Goal: Task Accomplishment & Management: Use online tool/utility

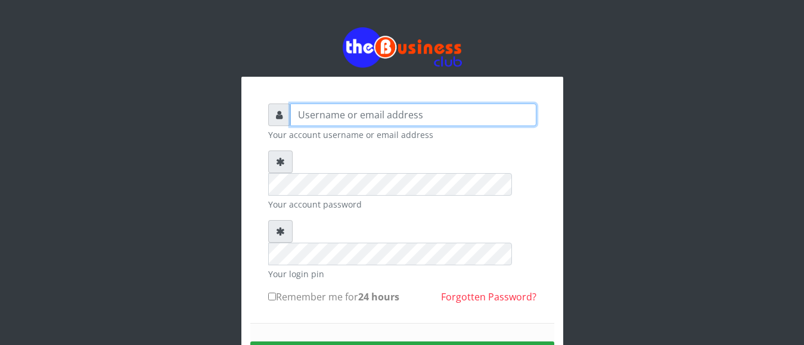
type input "jamilumusaboe@gmail.com"
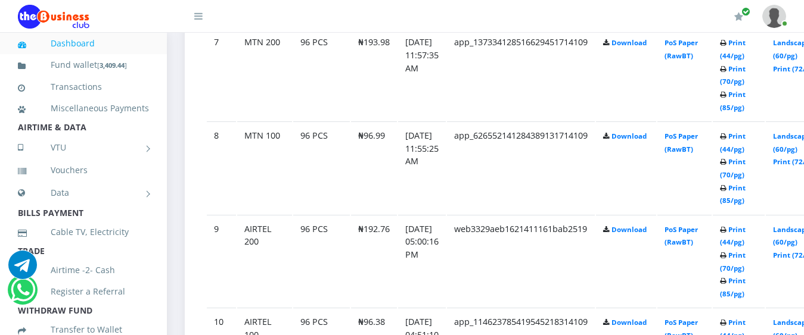
scroll to position [1287, 0]
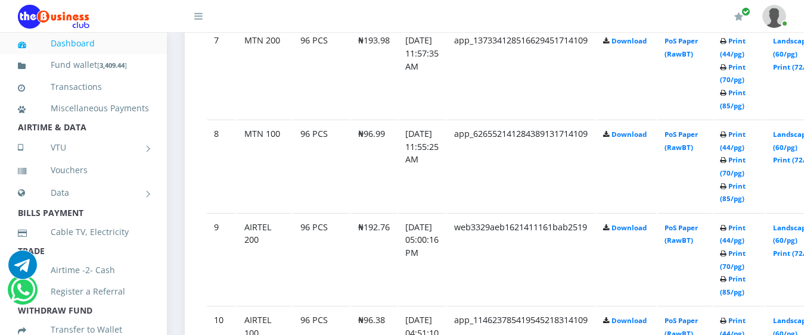
click at [745, 130] on b "Print (44/pg) Print (70/pg) Print (85/pg)" at bounding box center [733, 166] width 26 height 73
click at [745, 130] on link "Print (44/pg)" at bounding box center [733, 141] width 26 height 22
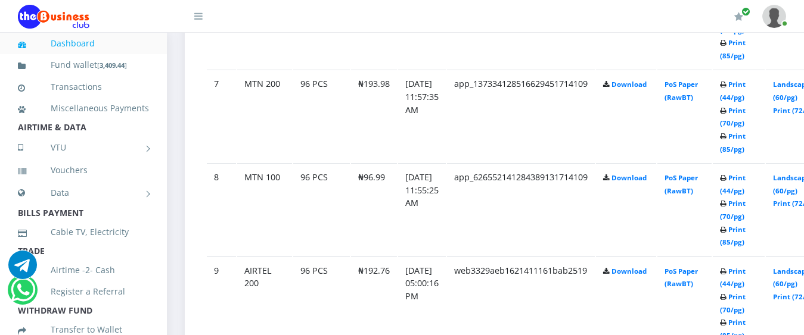
scroll to position [1219, 0]
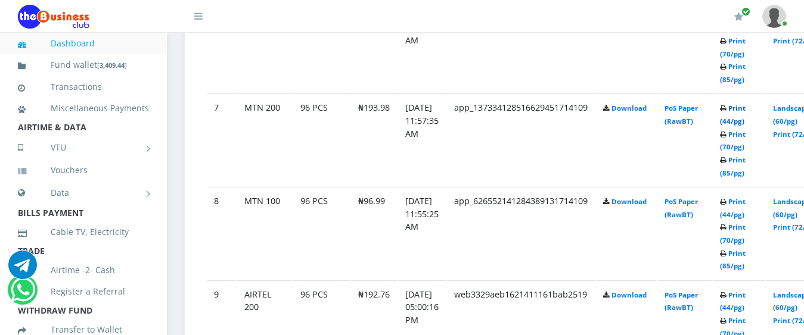
click at [745, 104] on link "Print (44/pg)" at bounding box center [733, 115] width 26 height 22
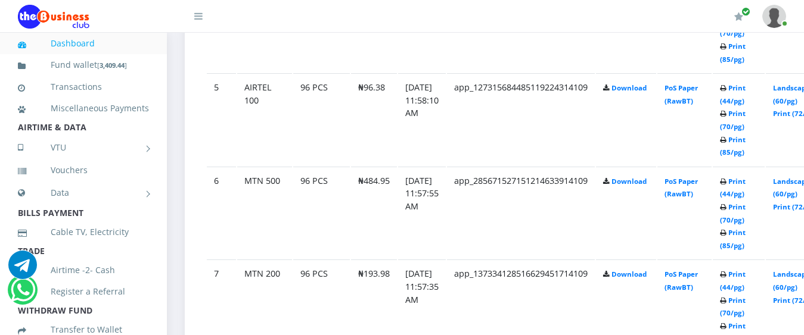
scroll to position [1053, 0]
click at [745, 178] on link "Print (44/pg)" at bounding box center [733, 189] width 26 height 22
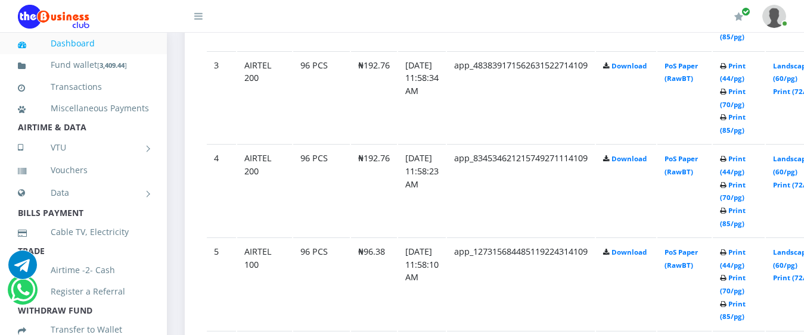
scroll to position [886, 0]
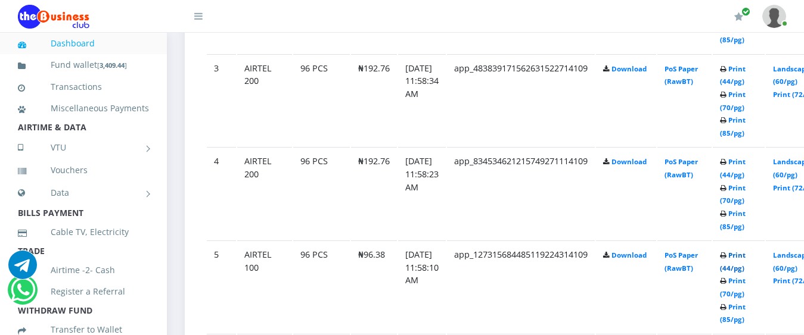
click at [745, 253] on link "Print (44/pg)" at bounding box center [733, 262] width 26 height 22
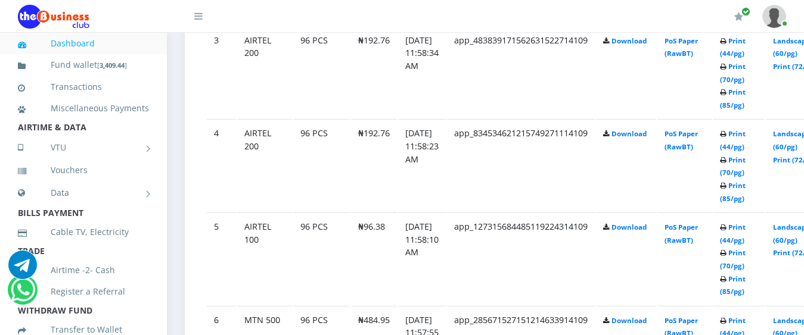
scroll to position [886, 0]
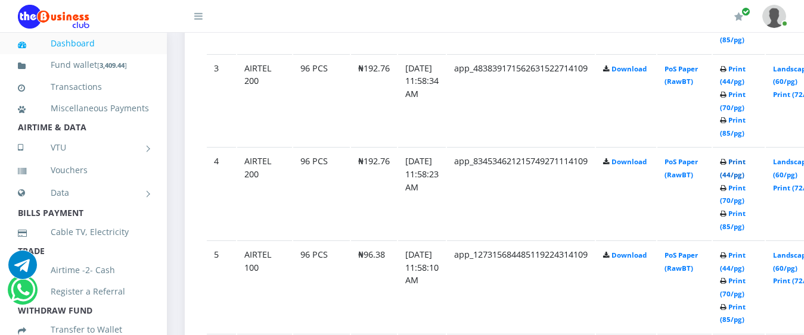
click at [745, 157] on link "Print (44/pg)" at bounding box center [733, 168] width 26 height 22
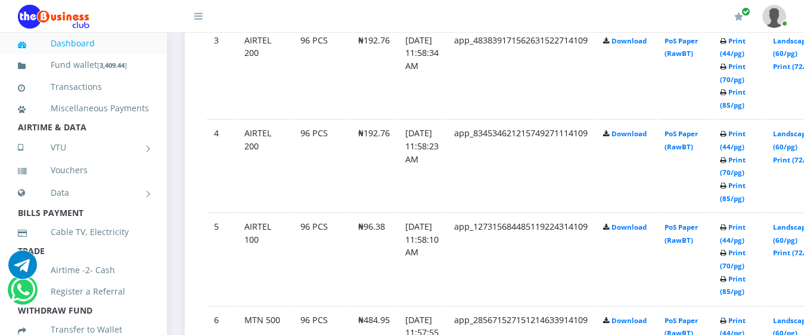
scroll to position [886, 0]
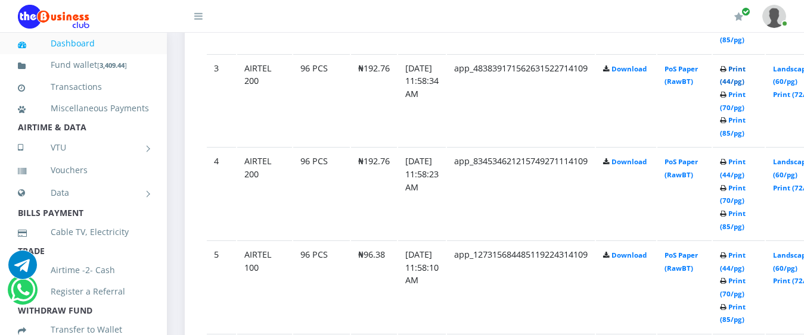
click at [745, 64] on link "Print (44/pg)" at bounding box center [733, 75] width 26 height 22
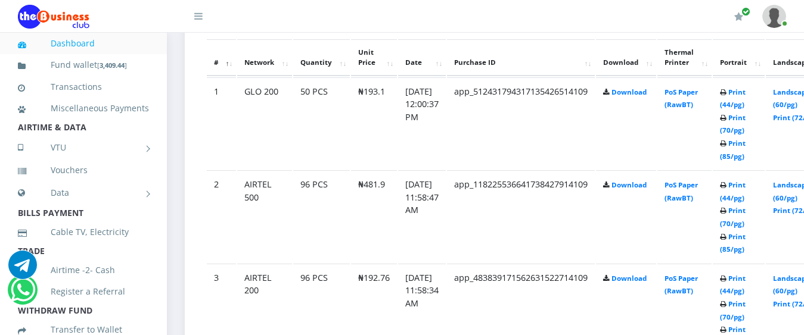
scroll to position [671, 0]
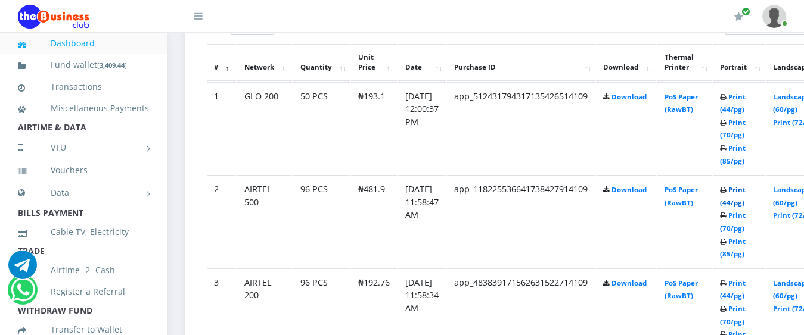
click at [745, 185] on link "Print (44/pg)" at bounding box center [733, 196] width 26 height 22
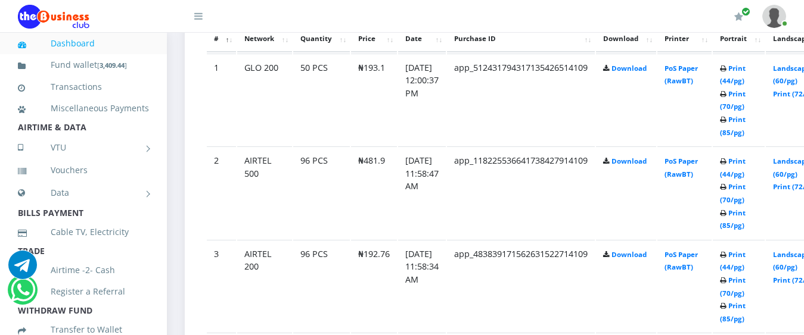
scroll to position [671, 0]
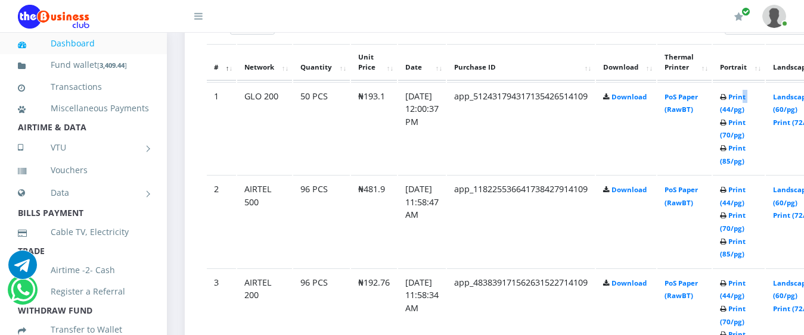
drag, startPoint x: 761, startPoint y: 77, endPoint x: 738, endPoint y: 92, distance: 27.1
click at [738, 92] on td "Print (44/pg) Print (70/pg) Print (85/pg)" at bounding box center [738, 128] width 52 height 92
click at [745, 94] on link "Print (44/pg)" at bounding box center [733, 103] width 26 height 22
